Goal: Task Accomplishment & Management: Use online tool/utility

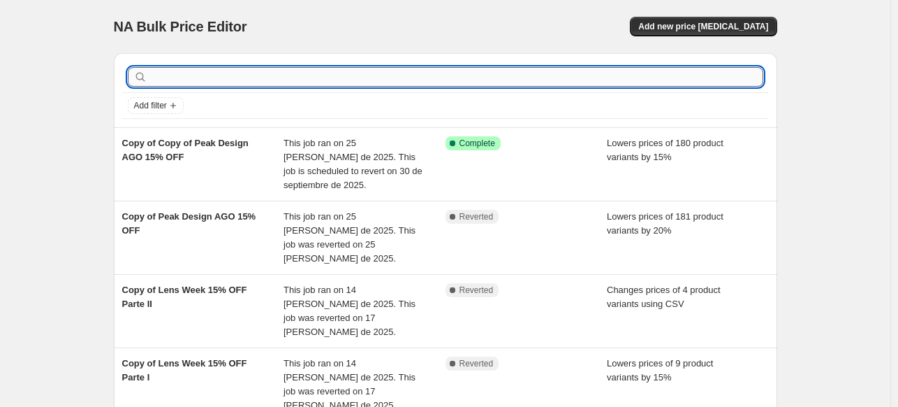
click at [689, 73] on input "text" at bounding box center [456, 77] width 613 height 20
type input "canon"
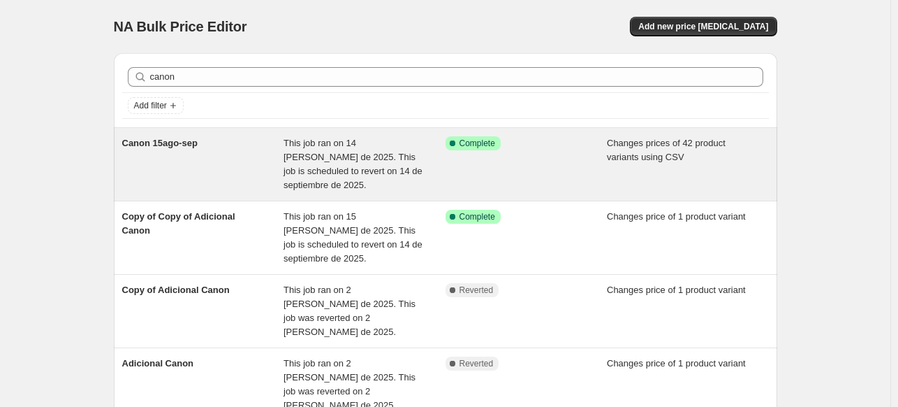
click at [648, 154] on span "Changes prices of 42 product variants using CSV" at bounding box center [666, 150] width 119 height 24
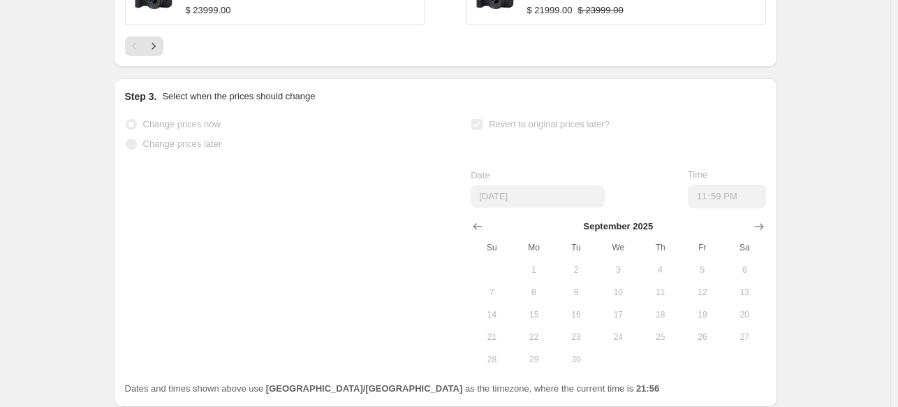
scroll to position [1032, 0]
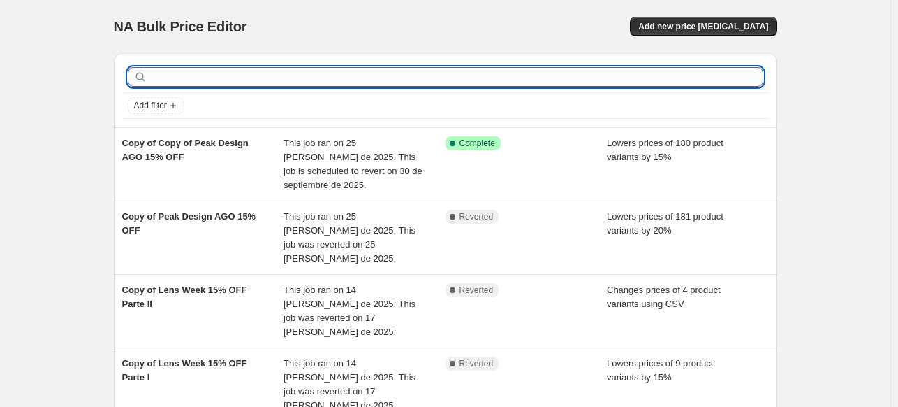
click at [203, 80] on input "text" at bounding box center [456, 77] width 613 height 20
type input "sony"
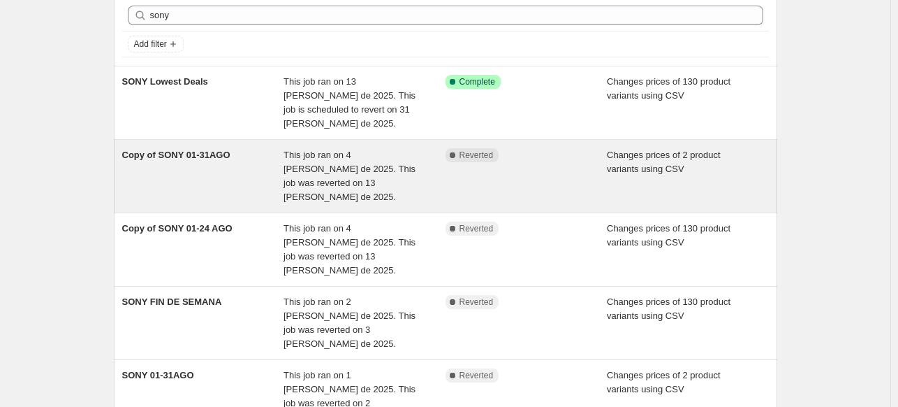
scroll to position [64, 0]
